Goal: Entertainment & Leisure: Consume media (video, audio)

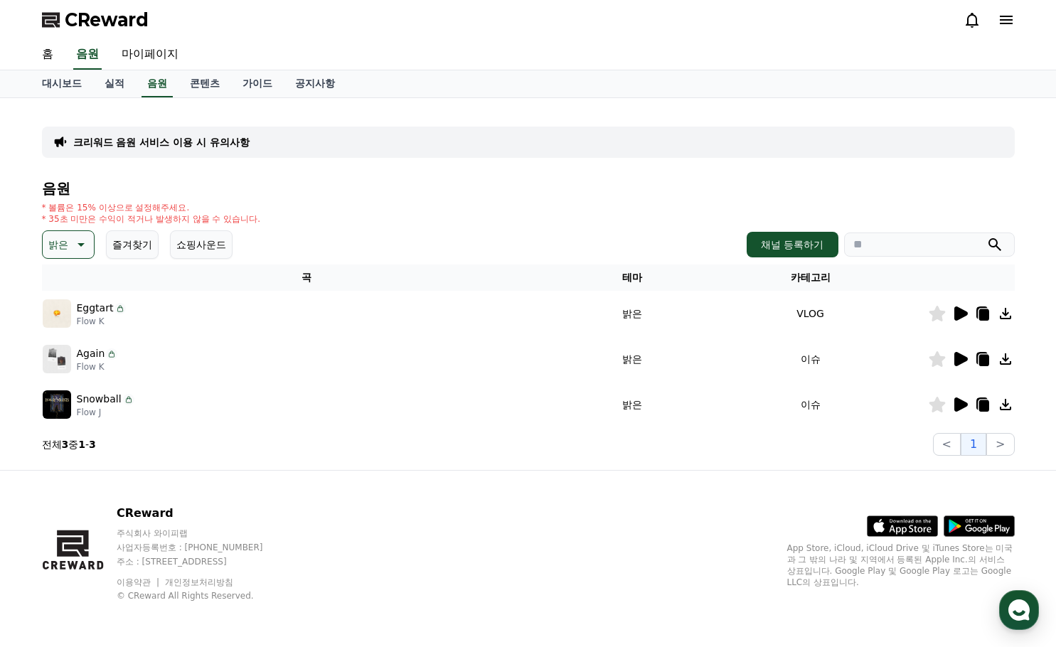
click at [73, 250] on icon at bounding box center [79, 244] width 17 height 17
click at [75, 345] on button "잔잔한" at bounding box center [64, 338] width 41 height 31
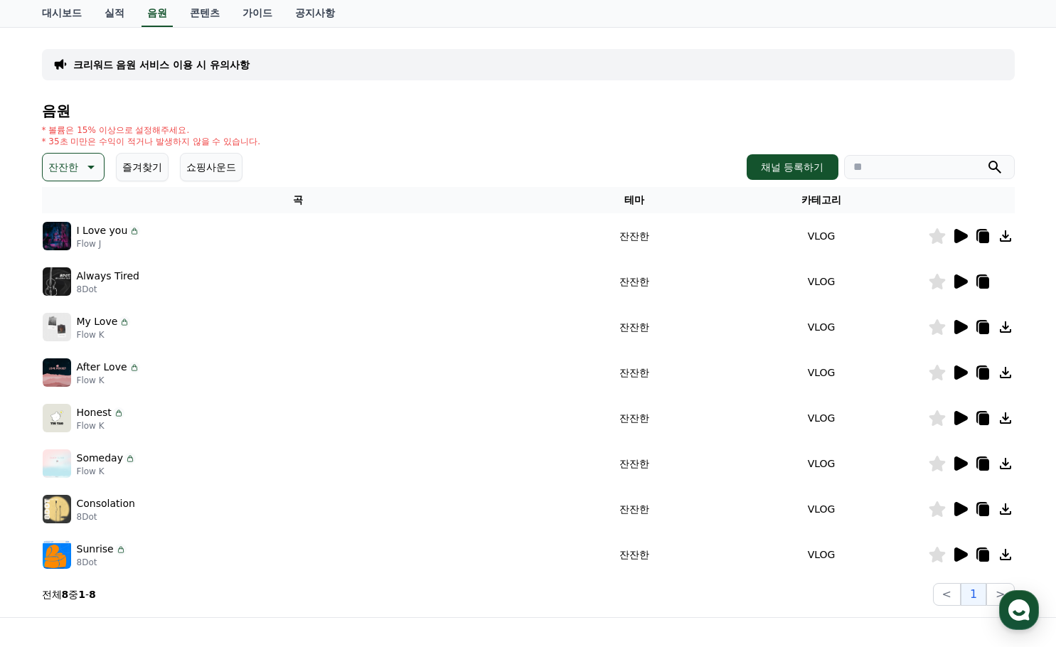
scroll to position [225, 0]
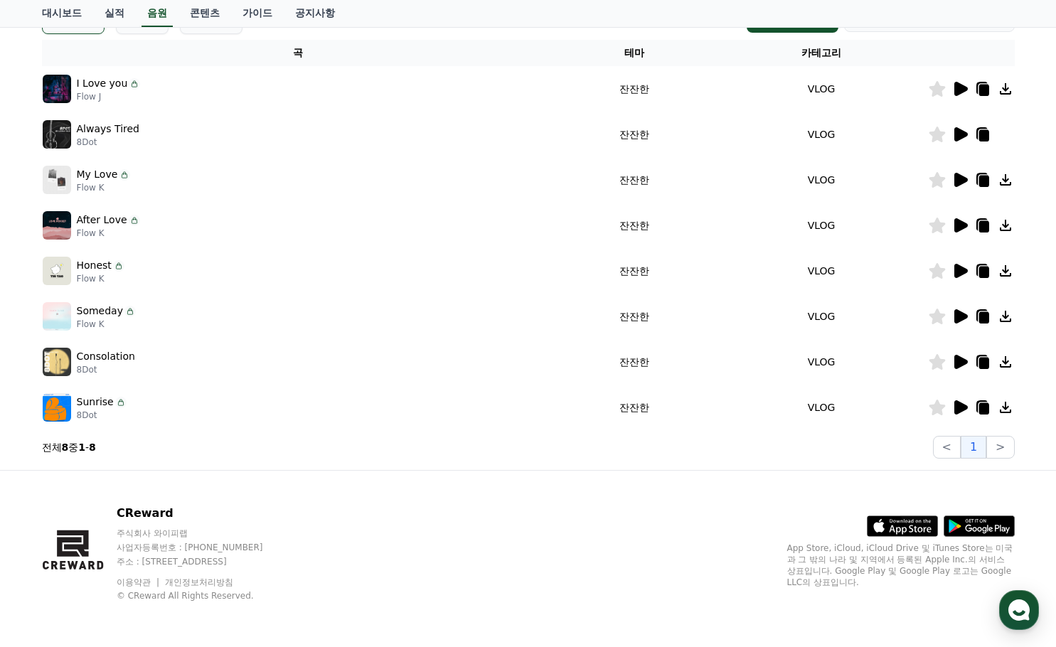
click at [963, 365] on icon at bounding box center [961, 362] width 14 height 14
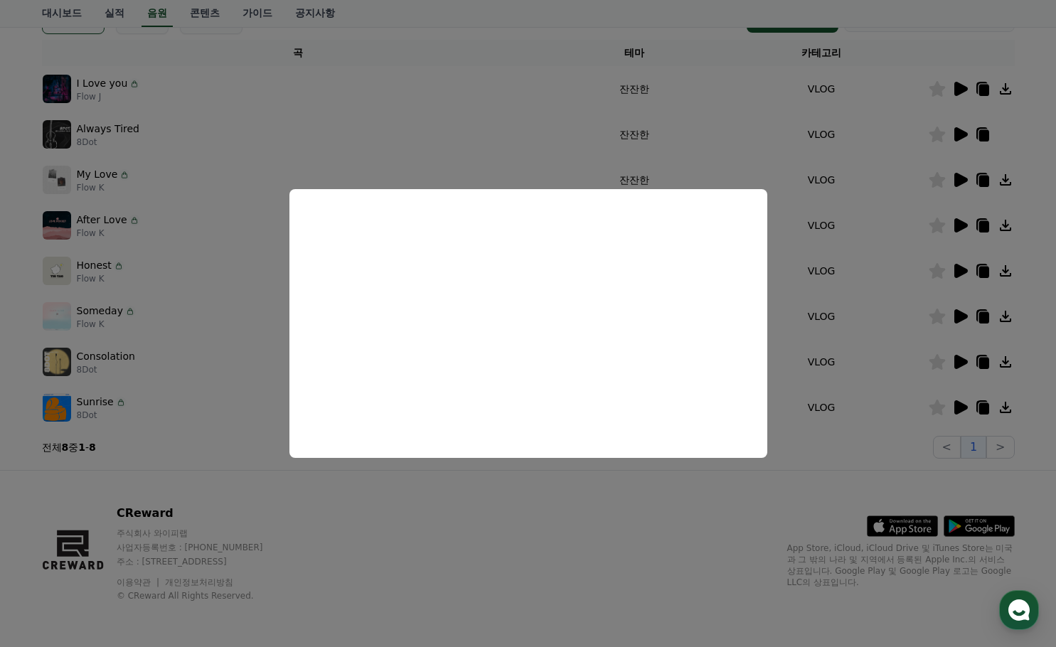
click at [961, 405] on button "close modal" at bounding box center [528, 323] width 1056 height 647
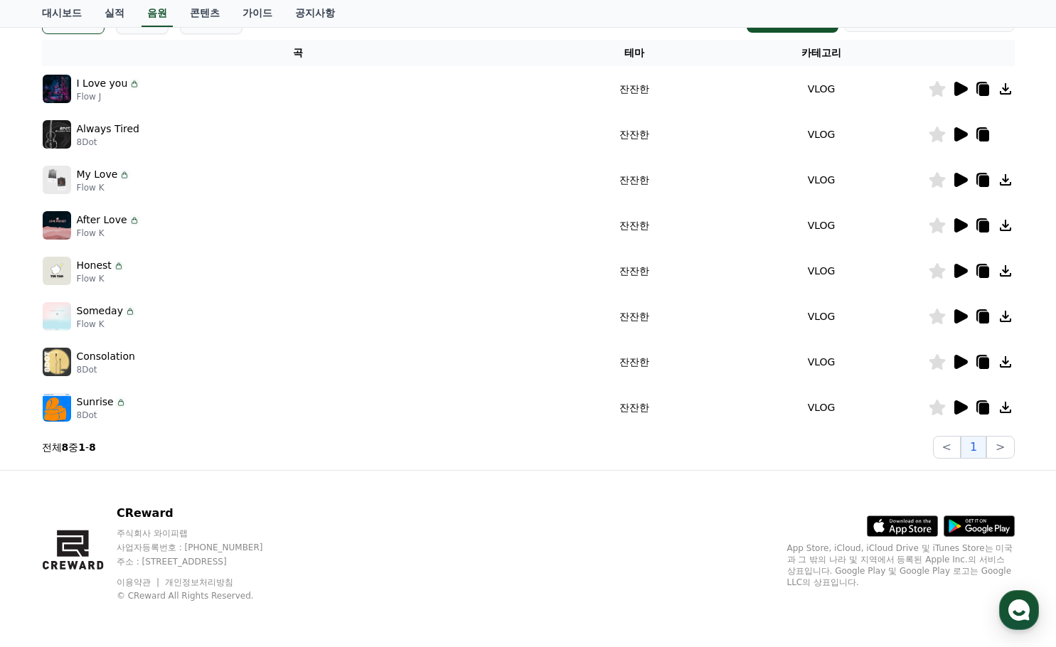
click at [959, 409] on icon at bounding box center [961, 407] width 14 height 14
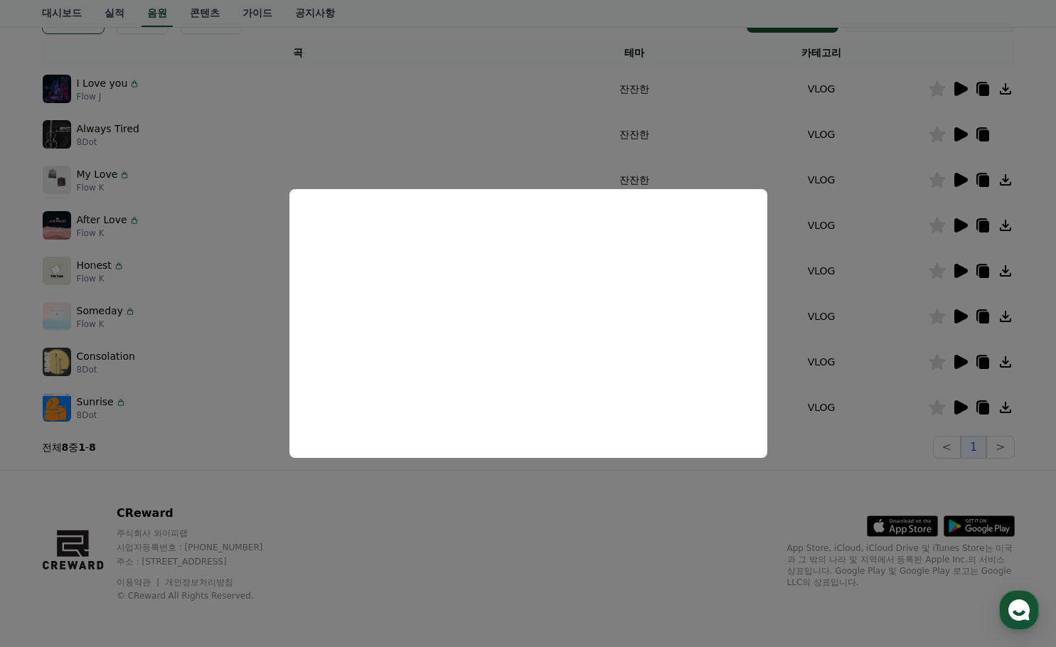
click at [552, 507] on button "close modal" at bounding box center [528, 323] width 1056 height 647
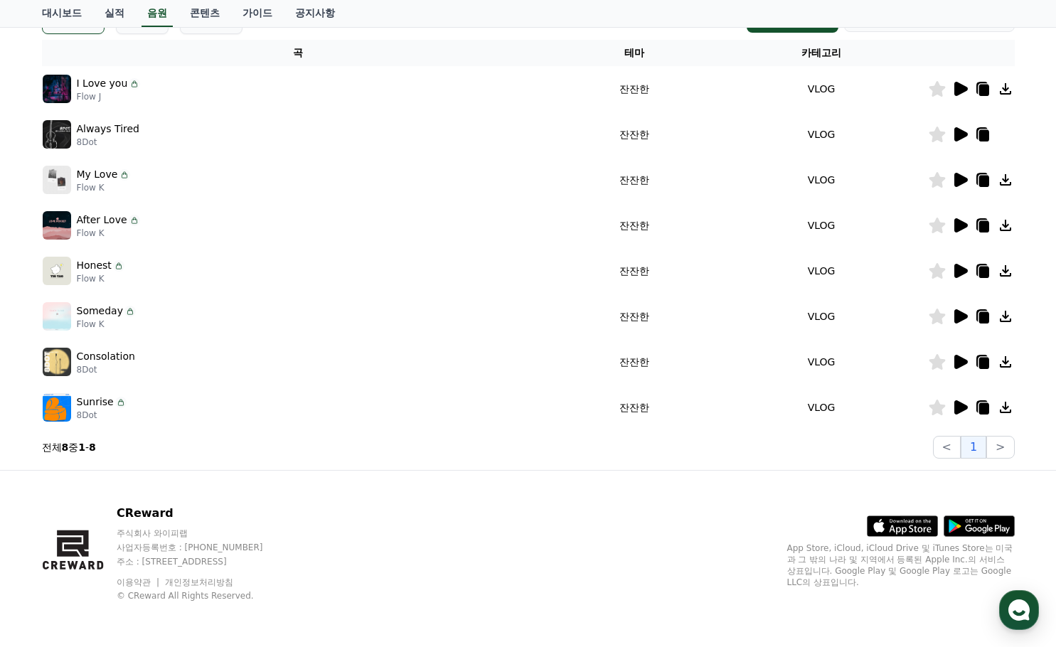
scroll to position [154, 0]
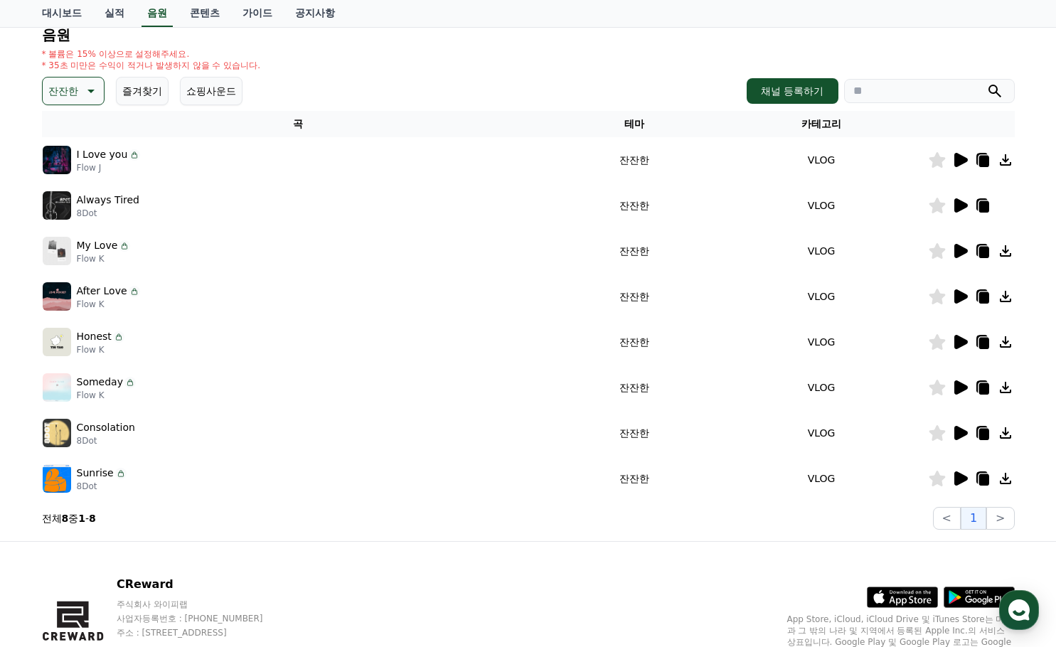
click at [960, 344] on icon at bounding box center [961, 342] width 14 height 14
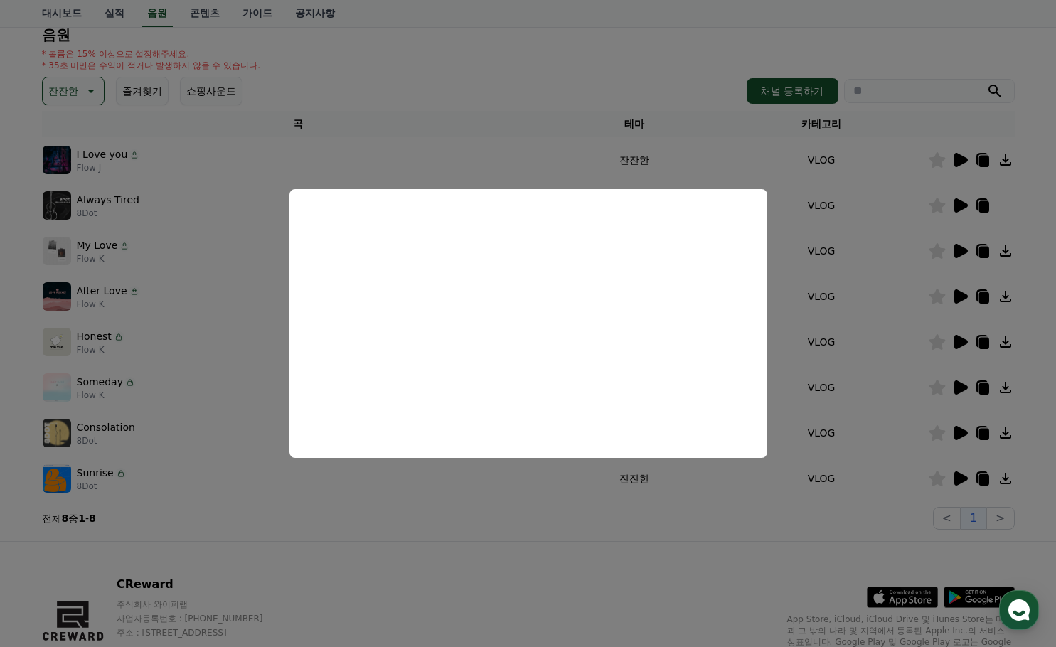
click at [1042, 341] on button "close modal" at bounding box center [528, 323] width 1056 height 647
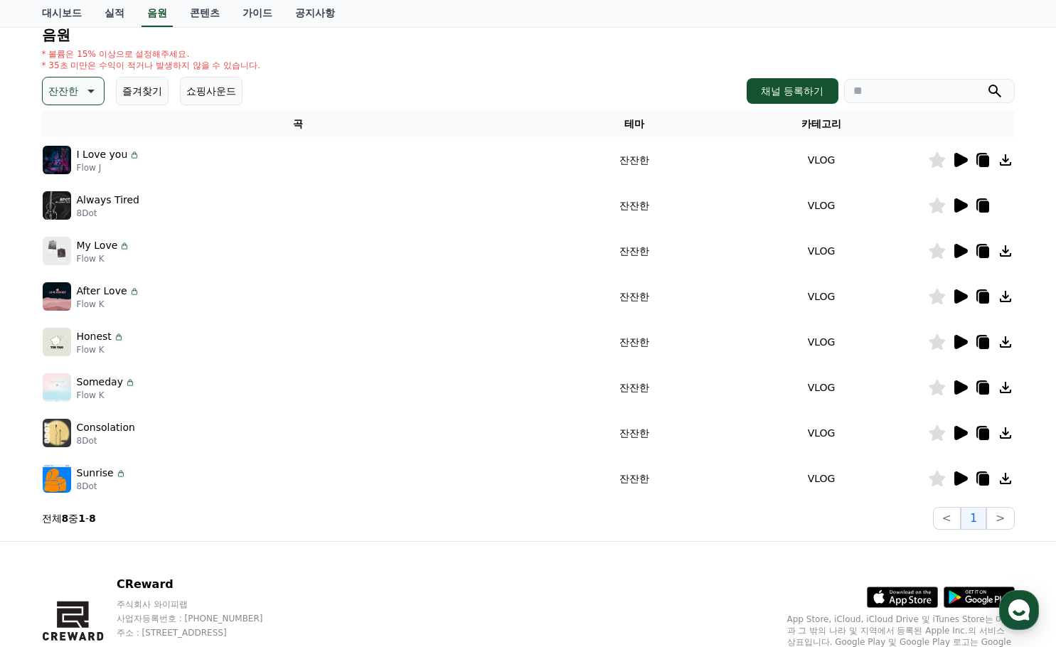
click at [980, 342] on icon at bounding box center [983, 343] width 10 height 11
